Goal: Information Seeking & Learning: Check status

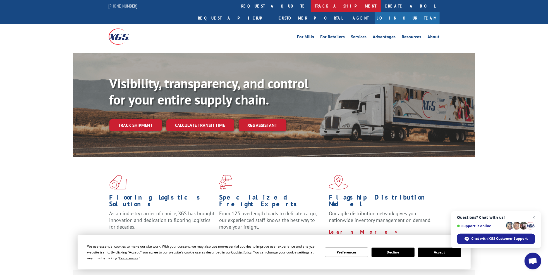
click at [311, 6] on link "track a shipment" at bounding box center [346, 6] width 70 height 12
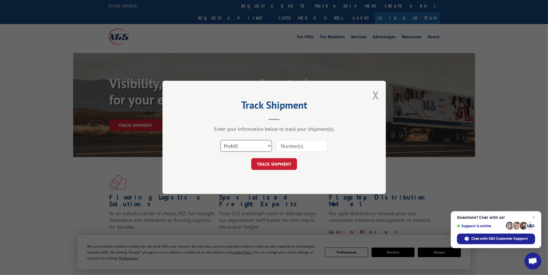
click at [246, 144] on select "Select category... Probill BOL PO" at bounding box center [246, 146] width 51 height 12
select select "bol"
click at [221, 140] on select "Select category... Probill BOL PO" at bounding box center [246, 146] width 51 height 12
click at [294, 149] on input at bounding box center [301, 146] width 51 height 12
paste input "14529846"
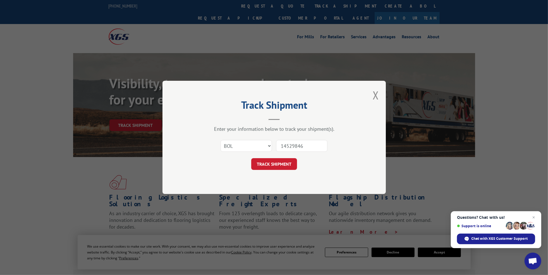
type input "14529846"
click at [247, 144] on select "Select category... Probill BOL PO" at bounding box center [246, 146] width 51 height 12
select select "po"
click at [221, 140] on select "Select category... Probill BOL PO" at bounding box center [246, 146] width 51 height 12
click at [303, 134] on div "Enter your information below to track your shipment(s). Select category... Prob…" at bounding box center [275, 148] width 168 height 44
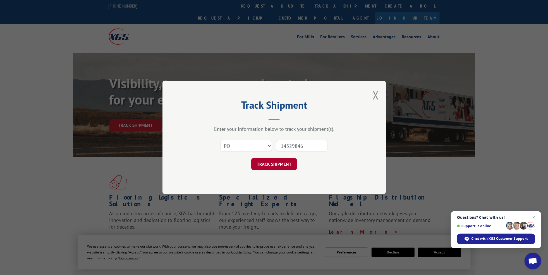
click at [284, 164] on button "TRACK SHIPMENT" at bounding box center [274, 164] width 46 height 12
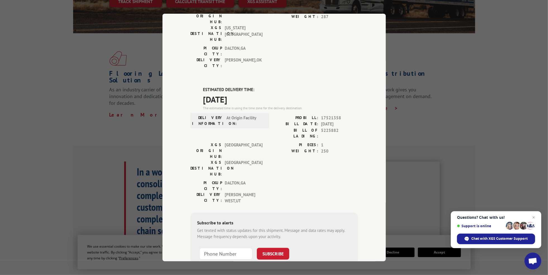
scroll to position [124, 0]
